Goal: Navigation & Orientation: Find specific page/section

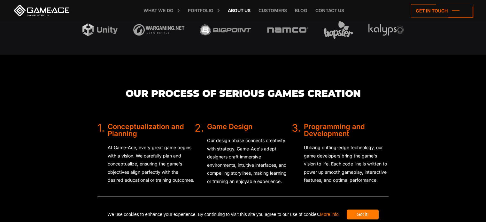
scroll to position [1056, 0]
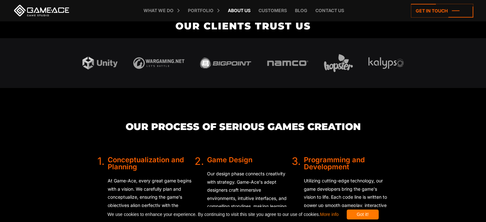
click at [248, 6] on link "About Us" at bounding box center [238, 10] width 29 height 21
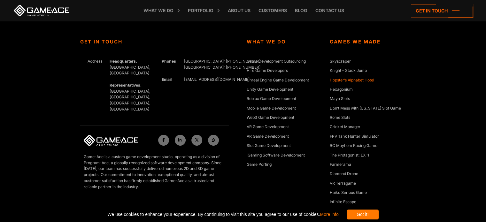
scroll to position [2395, 0]
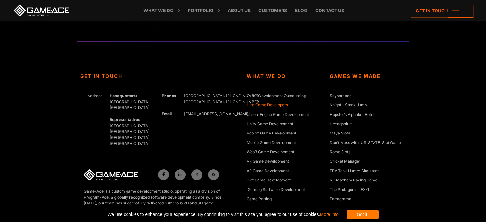
click at [276, 106] on link "Hire Game Developers" at bounding box center [266, 105] width 41 height 6
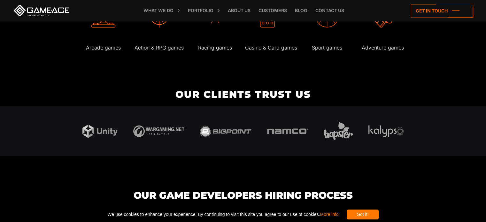
scroll to position [1533, 0]
